Goal: Communication & Community: Answer question/provide support

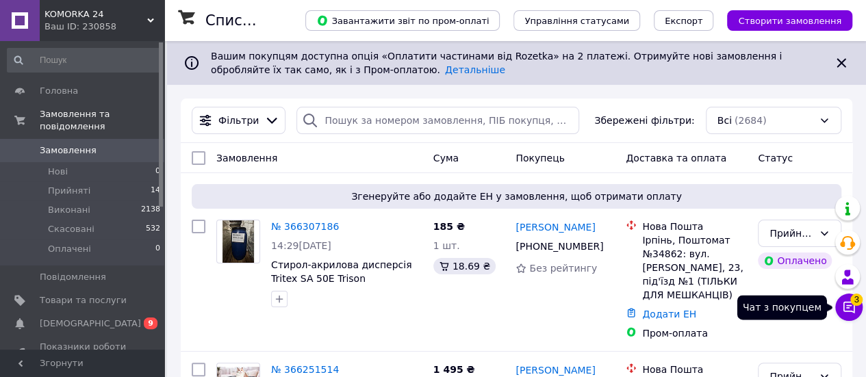
click at [852, 309] on icon at bounding box center [849, 307] width 14 height 14
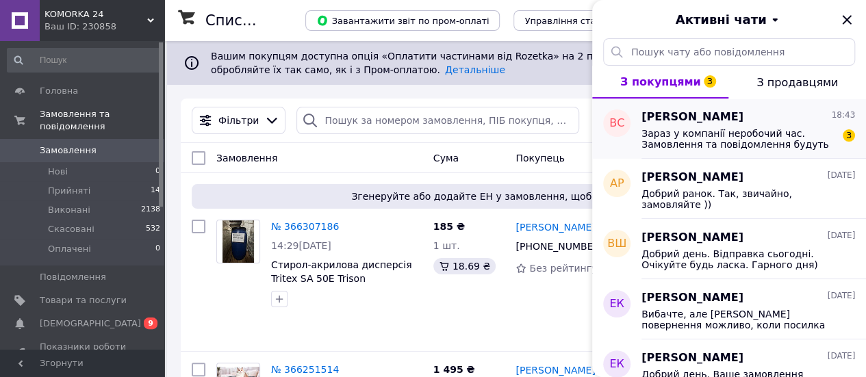
click at [739, 143] on span "Зараз у компанії неробочий час. Замовлення та повідомлення будуть оброблені з 0…" at bounding box center [738, 139] width 194 height 22
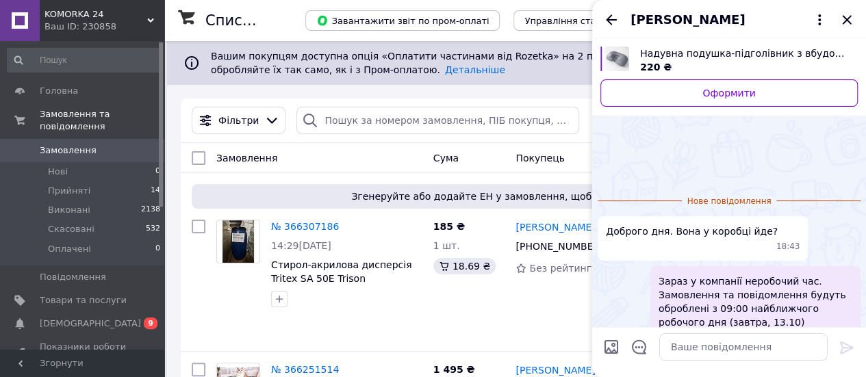
scroll to position [67, 0]
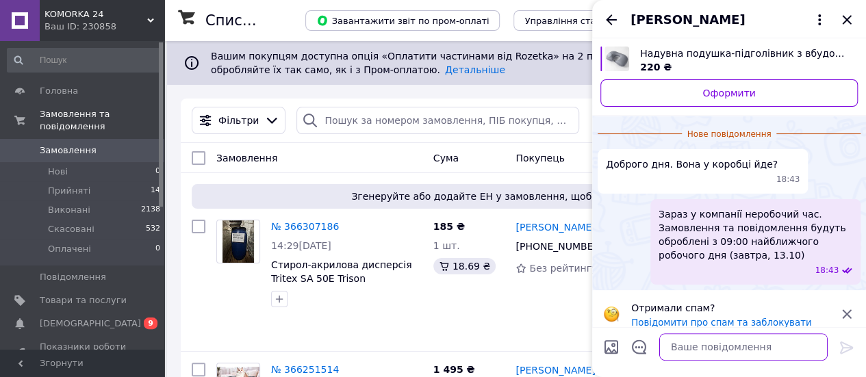
click at [691, 342] on textarea at bounding box center [743, 346] width 168 height 27
type textarea "о"
click at [721, 345] on textarea "Добрий вечер. Ні у пакеті" at bounding box center [730, 346] width 196 height 27
type textarea "Добрий вечер. Ні, у пакеті"
click at [845, 349] on icon at bounding box center [846, 347] width 16 height 16
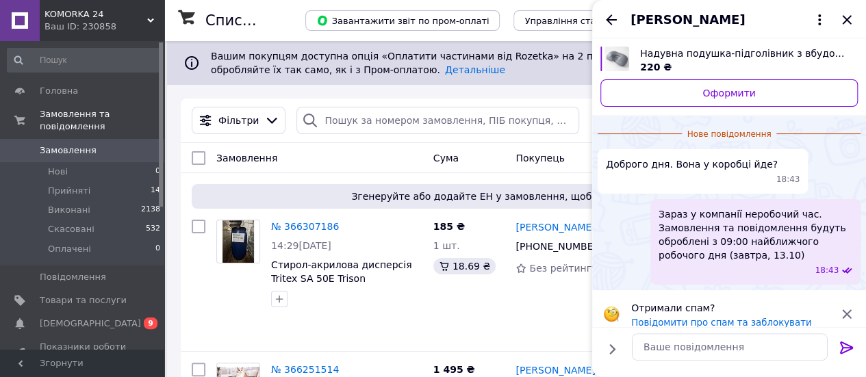
scroll to position [27, 0]
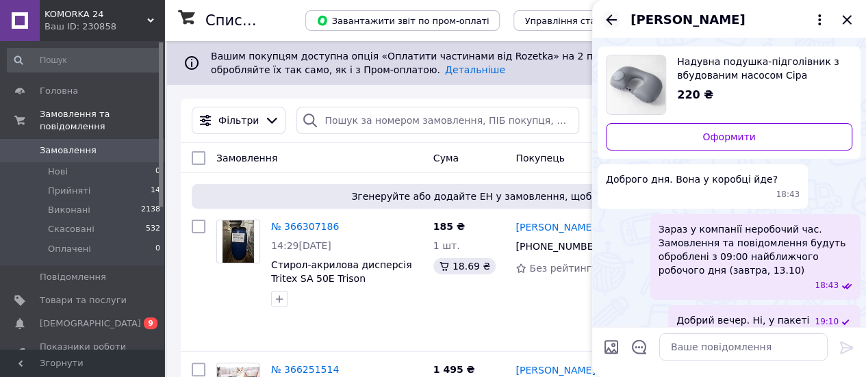
click at [610, 18] on icon "Назад" at bounding box center [611, 20] width 16 height 16
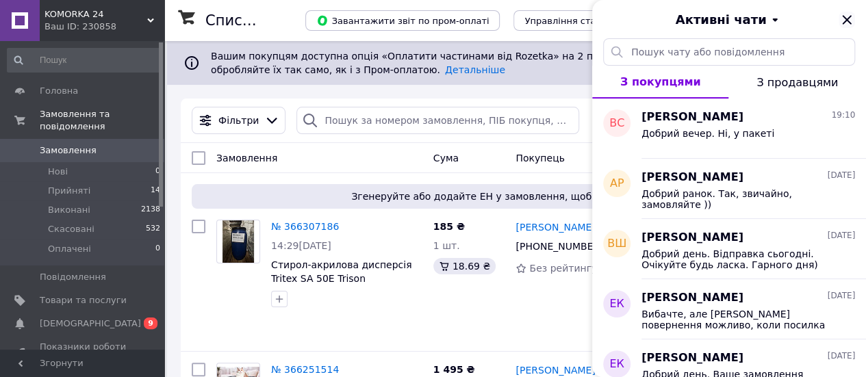
click at [846, 20] on icon "Закрити" at bounding box center [846, 19] width 9 height 9
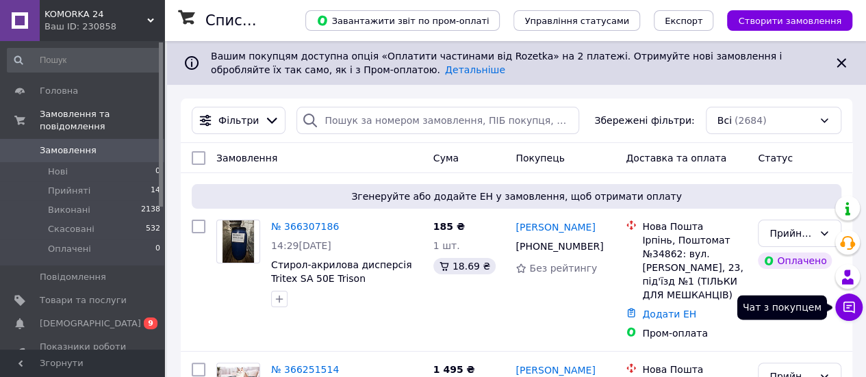
drag, startPoint x: 847, startPoint y: 310, endPoint x: 839, endPoint y: 310, distance: 7.5
click at [847, 310] on icon at bounding box center [849, 307] width 14 height 14
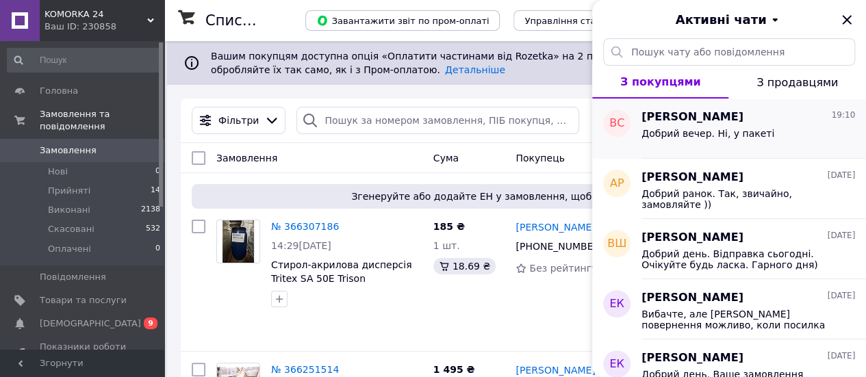
click at [667, 135] on span "Добрий вечер. Ні, у пакеті" at bounding box center [707, 133] width 133 height 11
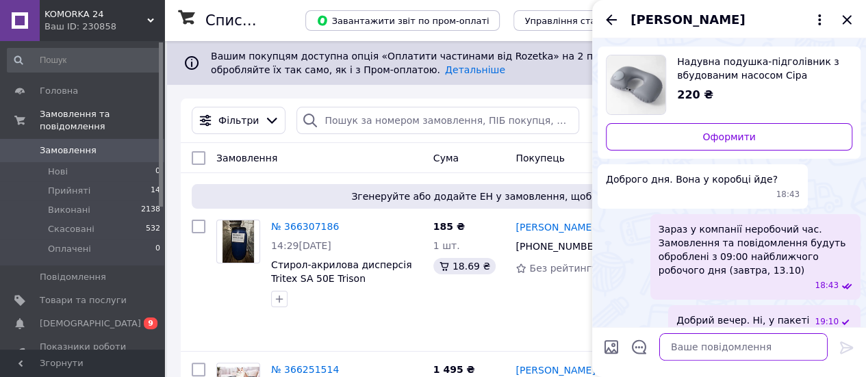
click at [678, 340] on textarea at bounding box center [743, 346] width 168 height 27
type textarea "Замовляйте ))"
click at [842, 344] on icon at bounding box center [846, 347] width 16 height 16
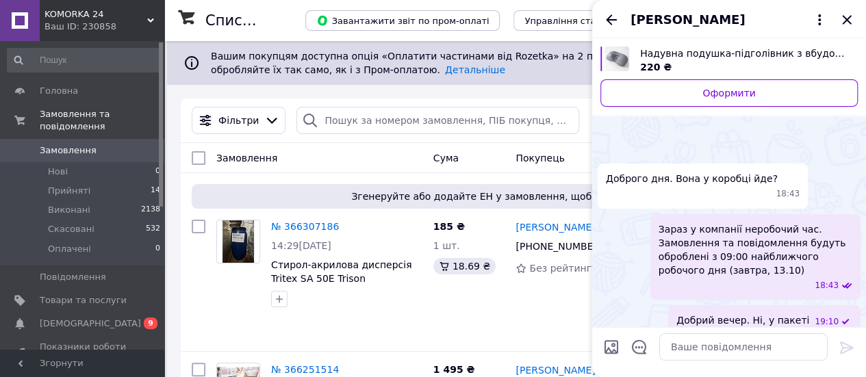
scroll to position [64, 0]
